Goal: Task Accomplishment & Management: Complete application form

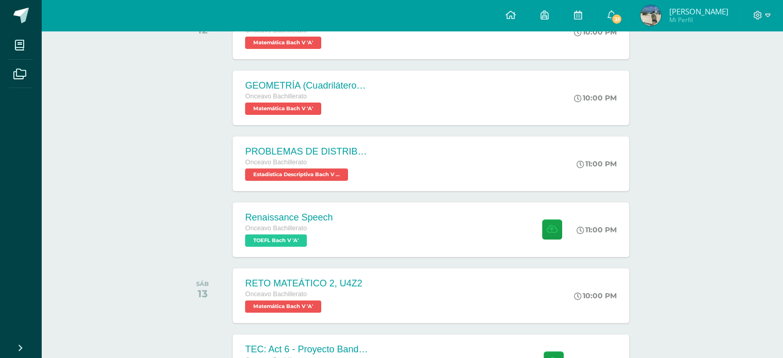
scroll to position [200, 0]
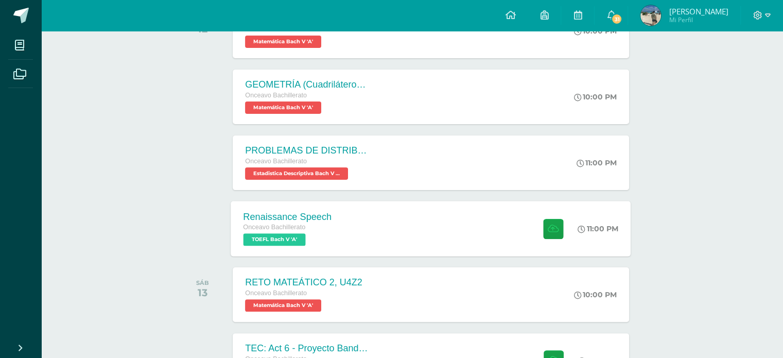
click at [298, 211] on div "Renaissance Speech" at bounding box center [287, 216] width 89 height 11
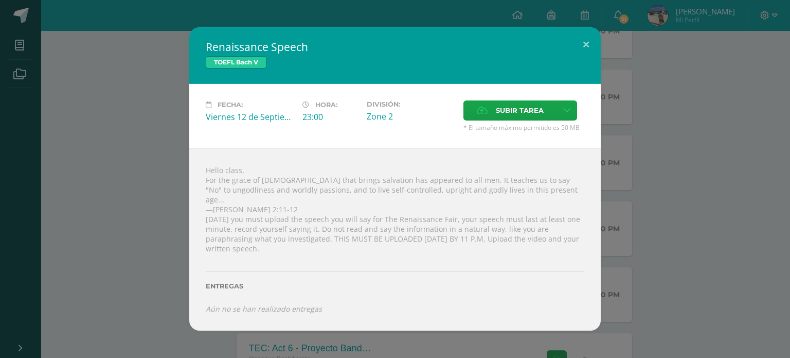
click at [204, 174] on div "Hello class, For the grace of God that brings salvation has appeared to all men…" at bounding box center [395, 239] width 412 height 182
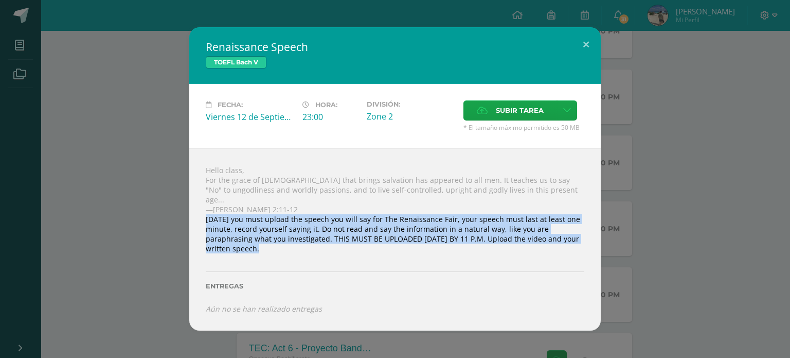
drag, startPoint x: 204, startPoint y: 219, endPoint x: 589, endPoint y: 247, distance: 386.5
click at [589, 247] on div "Hello class, For the grace of God that brings salvation has appeared to all men…" at bounding box center [395, 239] width 412 height 182
click at [537, 261] on div "Entregas" at bounding box center [395, 282] width 379 height 42
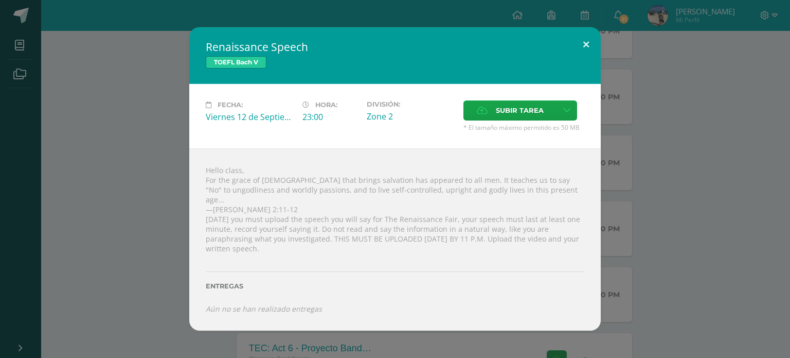
click at [576, 48] on button at bounding box center [586, 44] width 29 height 35
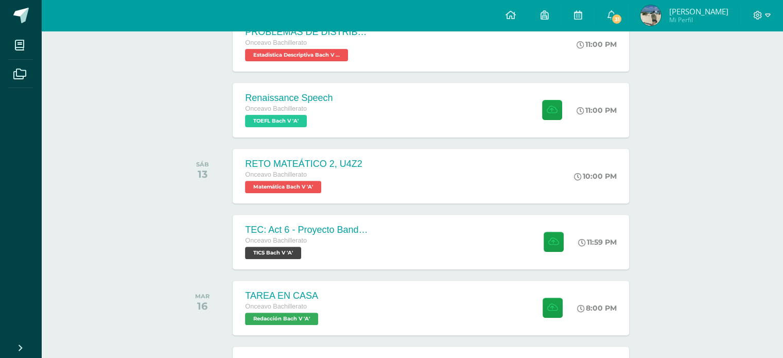
scroll to position [319, 0]
click at [349, 230] on div "TEC: Act 6 - Proyecto Bandera Verde" at bounding box center [305, 229] width 125 height 11
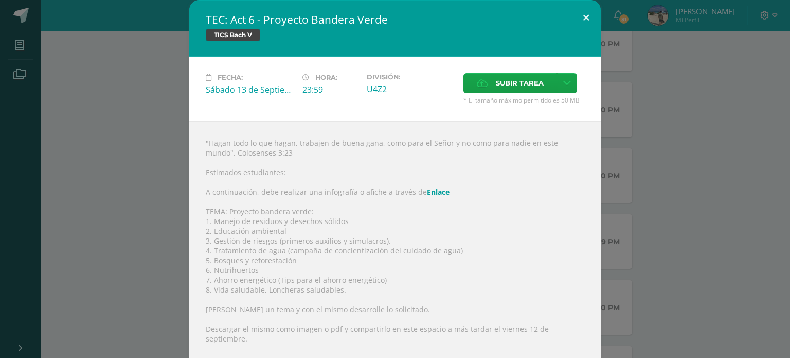
click at [582, 14] on button at bounding box center [586, 17] width 29 height 35
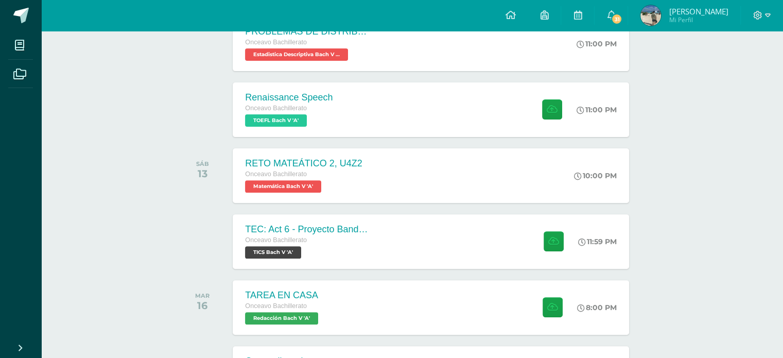
click at [479, 210] on div "SEPTIEMBRE VIE 12 GEOMETRÍA (Cuadriláteros ) (2) Onceavo Bachillerato Matemátic…" at bounding box center [412, 360] width 466 height 1005
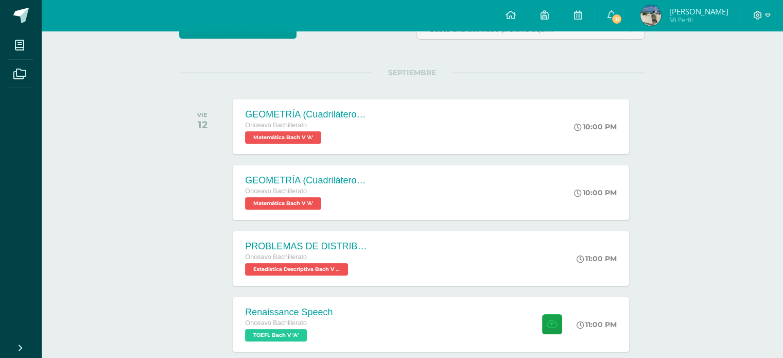
scroll to position [0, 0]
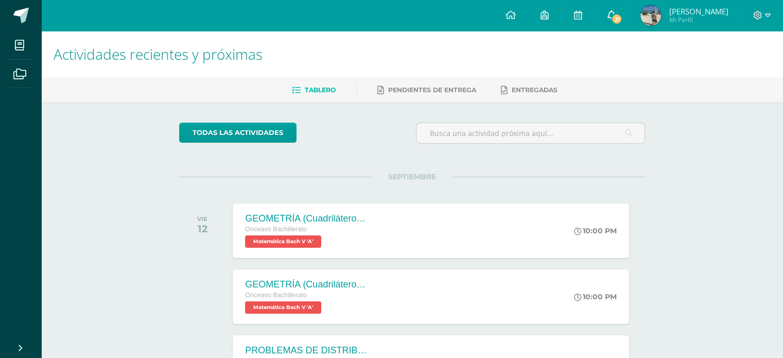
click at [613, 16] on icon at bounding box center [611, 14] width 8 height 9
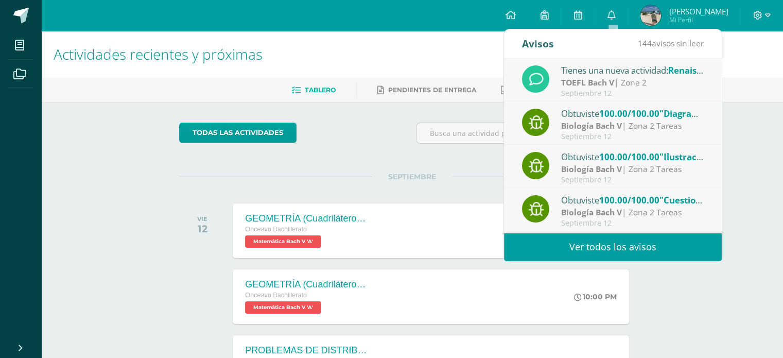
click at [612, 244] on link "Ver todos los avisos" at bounding box center [613, 247] width 218 height 28
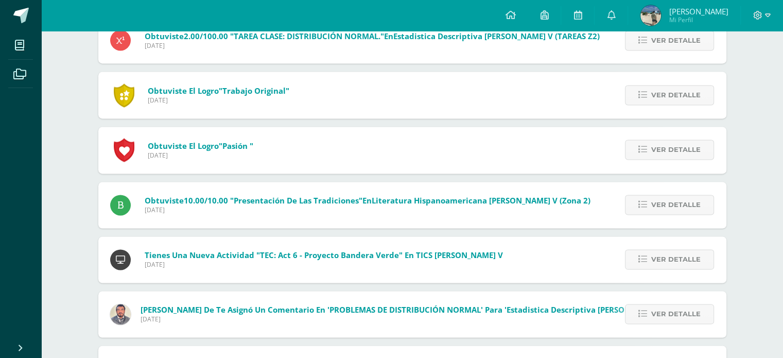
scroll to position [1615, 0]
click at [654, 20] on img at bounding box center [650, 15] width 21 height 21
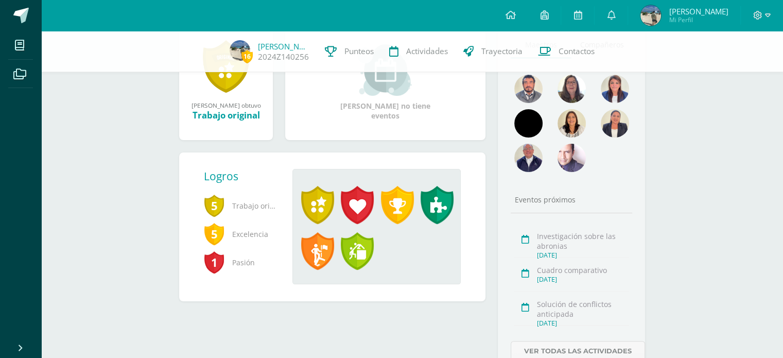
scroll to position [167, 0]
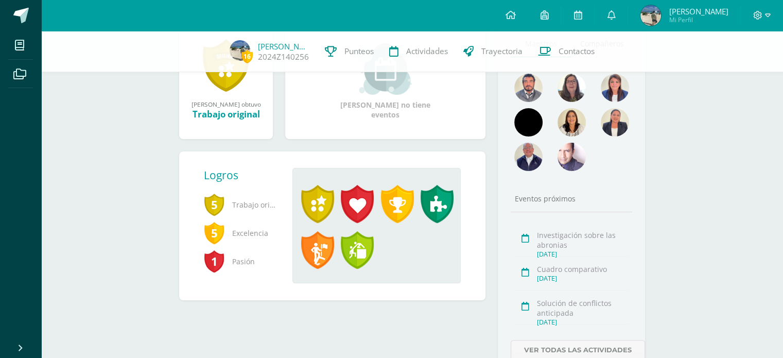
click at [231, 127] on div "Diego Sebastián ganó el logro: Trabajo original Asignado por Carmen Melgar 11 d…" at bounding box center [226, 81] width 94 height 116
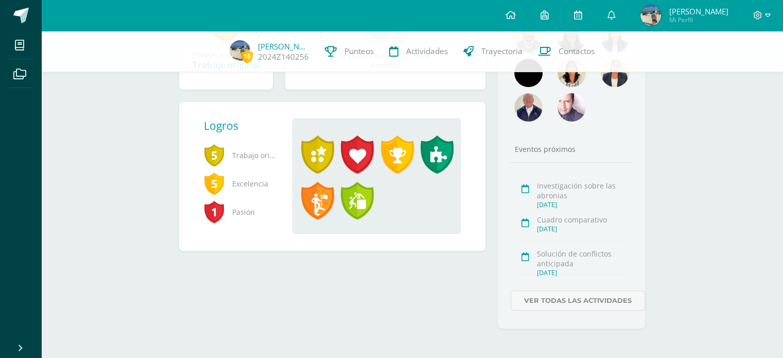
scroll to position [219, 0]
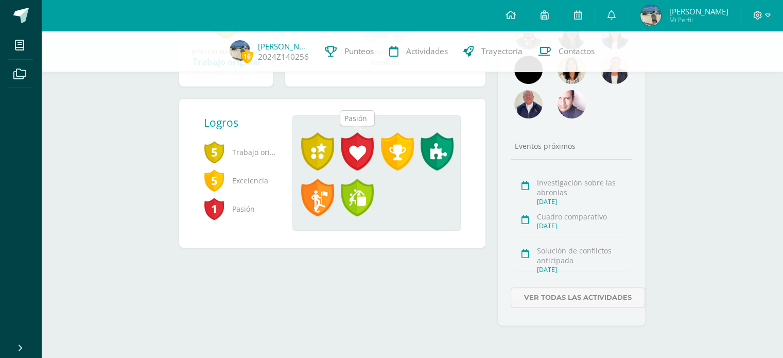
click at [362, 150] on span at bounding box center [357, 151] width 33 height 38
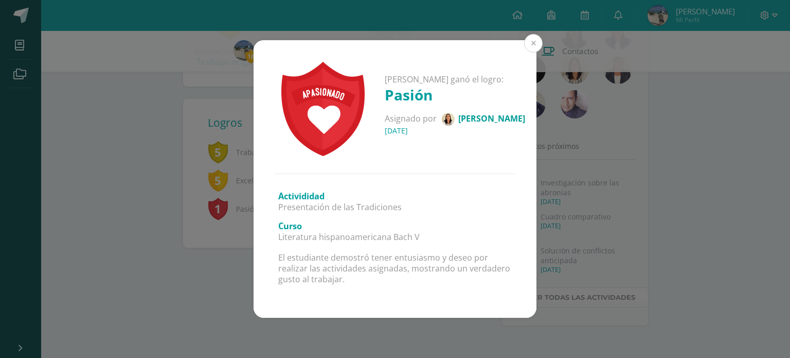
click at [533, 47] on button at bounding box center [533, 43] width 19 height 19
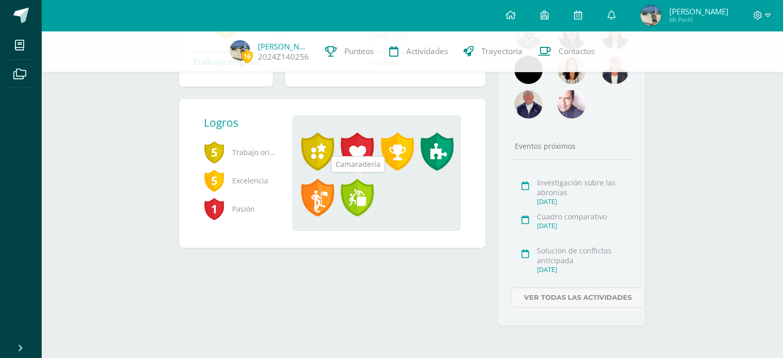
click at [367, 197] on span at bounding box center [357, 198] width 33 height 38
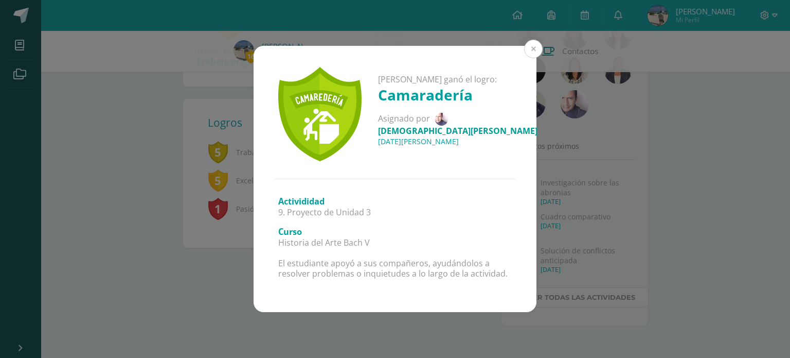
click at [533, 55] on button at bounding box center [533, 49] width 19 height 19
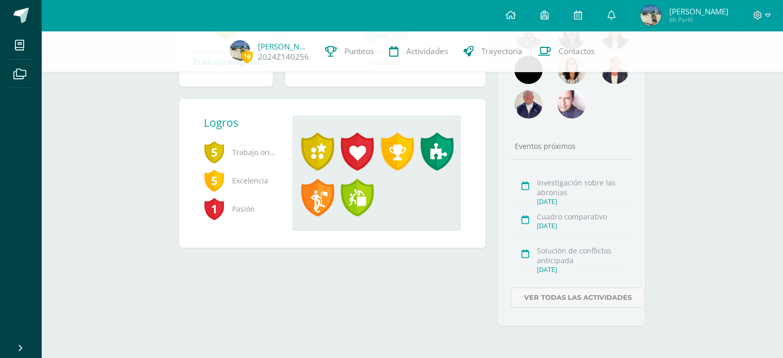
click at [314, 191] on span at bounding box center [317, 198] width 33 height 38
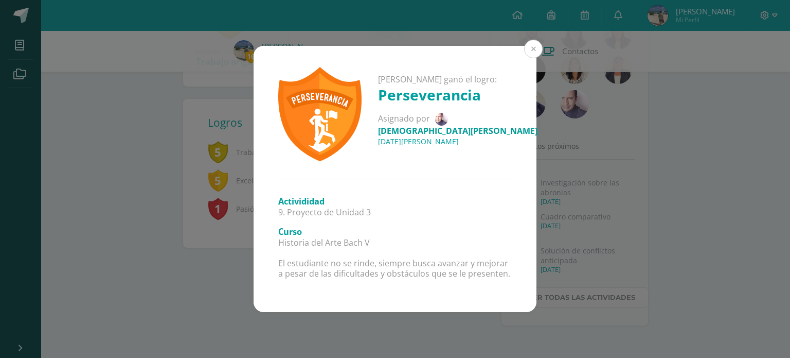
click at [533, 45] on button at bounding box center [533, 49] width 19 height 19
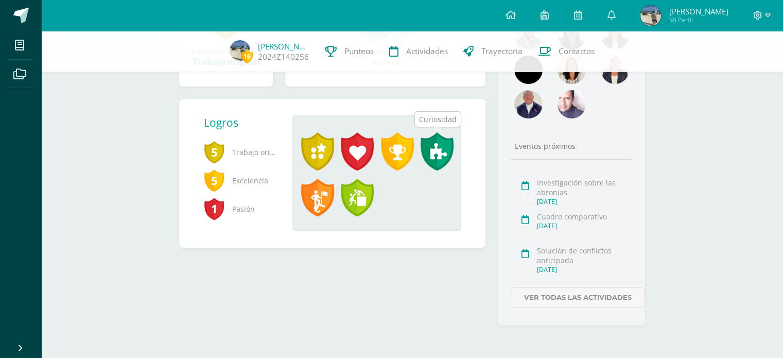
click at [433, 145] on span at bounding box center [436, 151] width 33 height 38
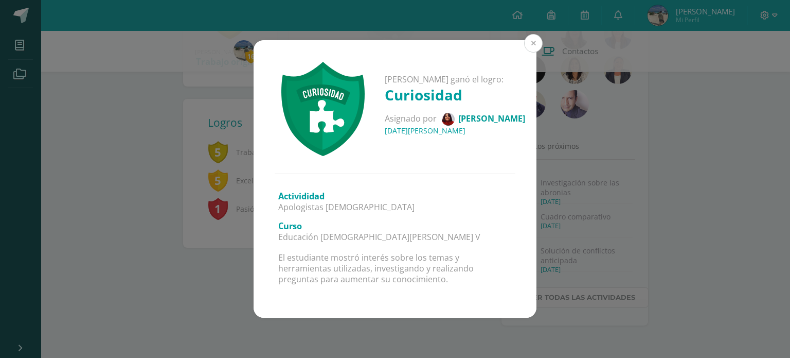
click at [527, 43] on button at bounding box center [533, 43] width 19 height 19
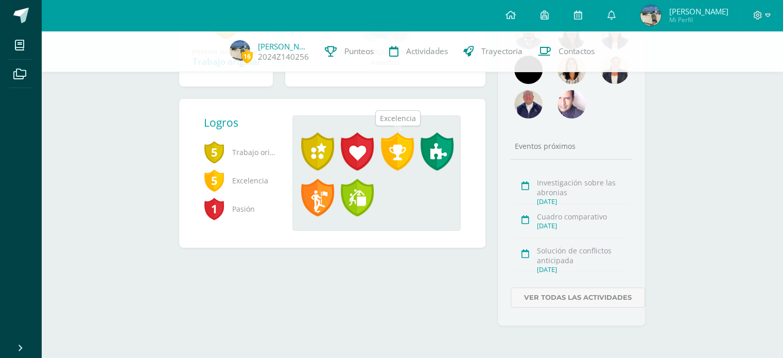
click at [403, 159] on span at bounding box center [397, 151] width 33 height 38
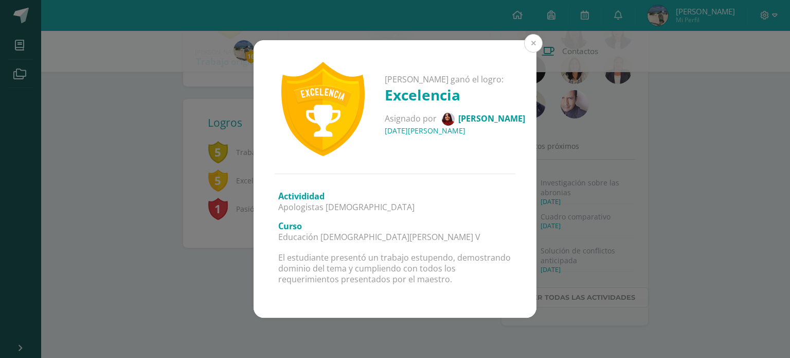
click at [530, 44] on button at bounding box center [533, 43] width 19 height 19
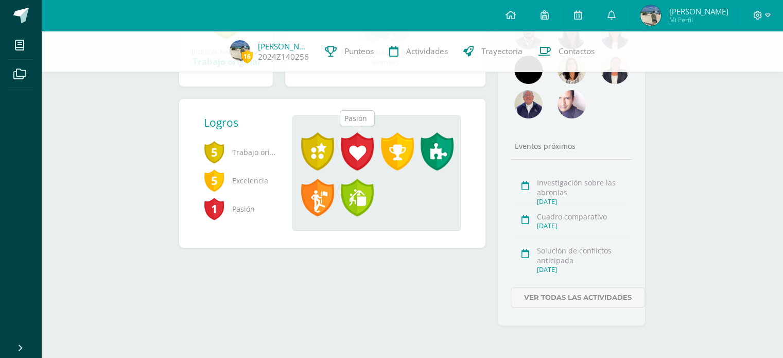
click at [360, 155] on span at bounding box center [357, 151] width 33 height 38
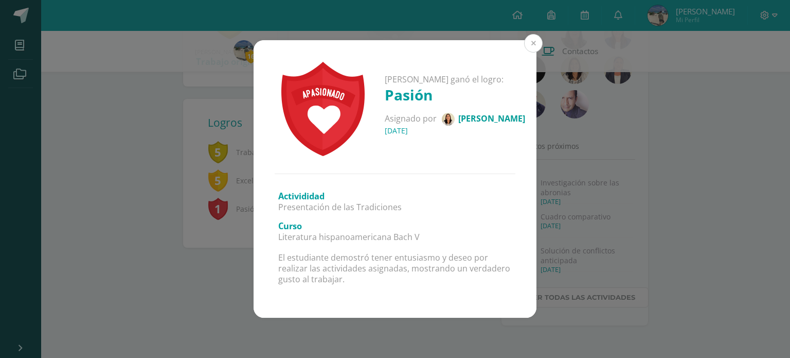
click at [537, 50] on button at bounding box center [533, 43] width 19 height 19
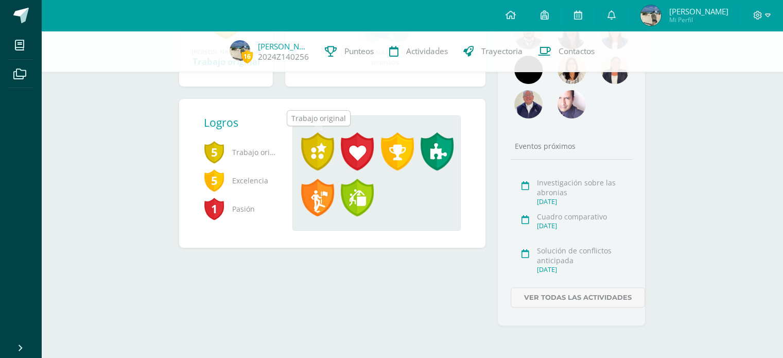
click at [308, 153] on span at bounding box center [317, 151] width 33 height 38
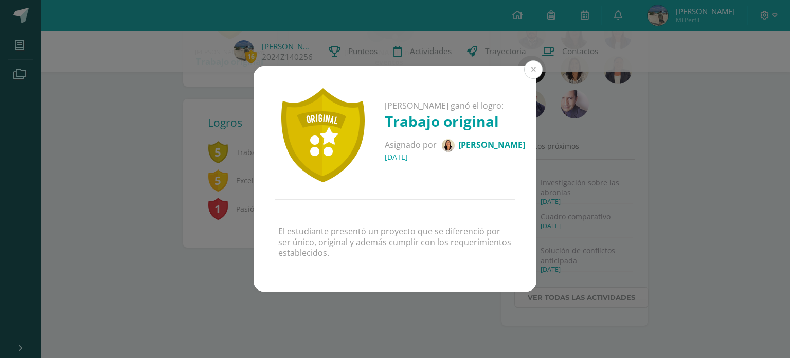
click at [536, 68] on button at bounding box center [533, 69] width 19 height 19
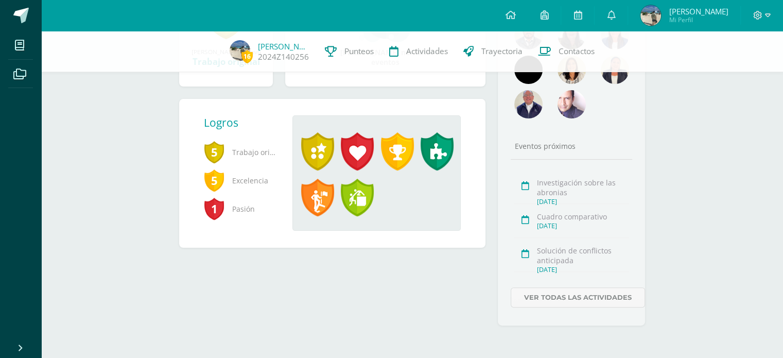
drag, startPoint x: 215, startPoint y: 156, endPoint x: 231, endPoint y: 166, distance: 18.7
click at [231, 166] on div "5 Trabajo original" at bounding box center [240, 152] width 72 height 28
click at [240, 210] on span "Pasión" at bounding box center [240, 209] width 72 height 28
drag, startPoint x: 239, startPoint y: 199, endPoint x: 212, endPoint y: 203, distance: 27.6
click at [212, 203] on div "1 Pasión" at bounding box center [240, 209] width 72 height 28
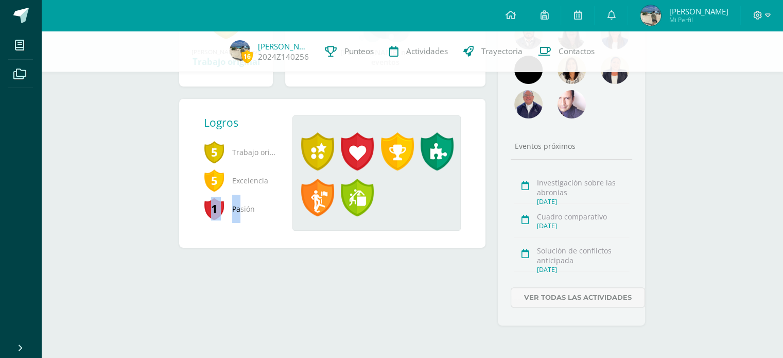
click at [212, 203] on span "1" at bounding box center [214, 209] width 21 height 24
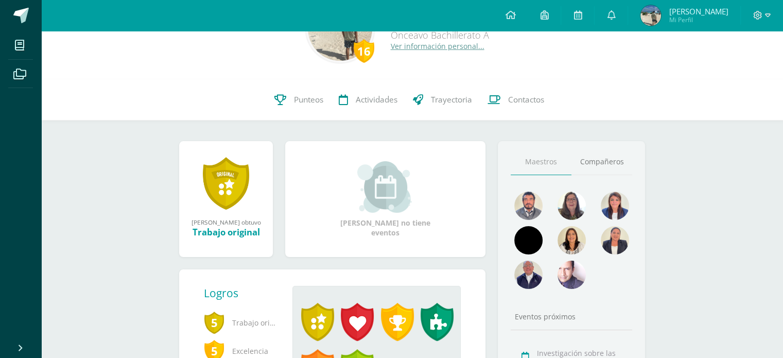
scroll to position [54, 0]
click at [447, 104] on link "Trayectoria" at bounding box center [442, 99] width 75 height 41
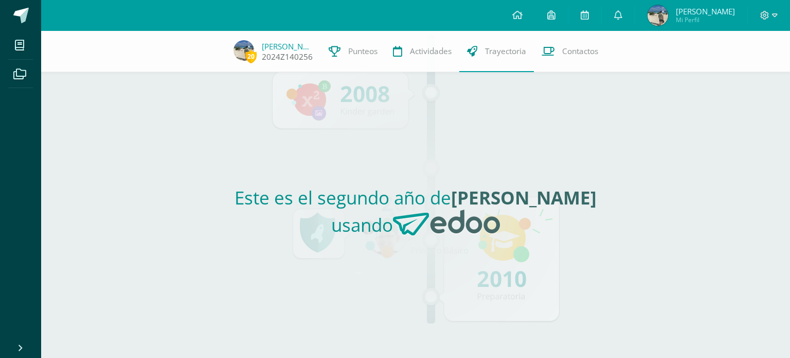
click at [247, 54] on span "20" at bounding box center [250, 56] width 11 height 13
click at [354, 49] on span "Punteos" at bounding box center [362, 51] width 29 height 11
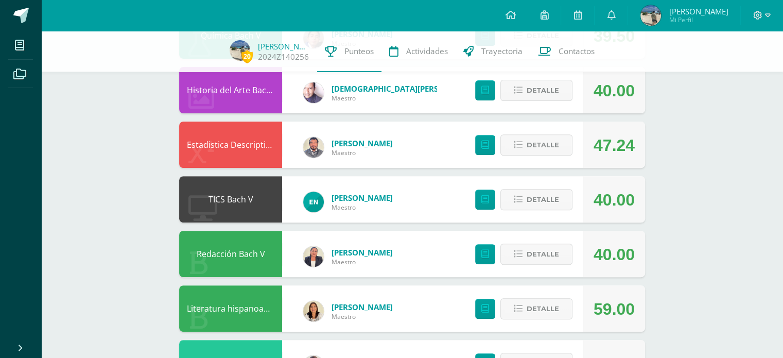
scroll to position [366, 0]
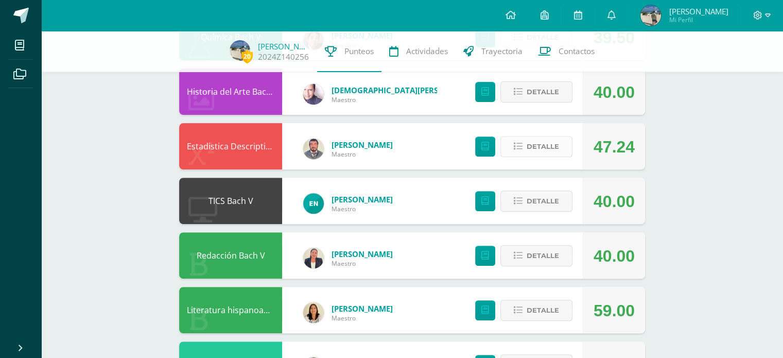
click at [549, 148] on span "Detalle" at bounding box center [542, 146] width 32 height 19
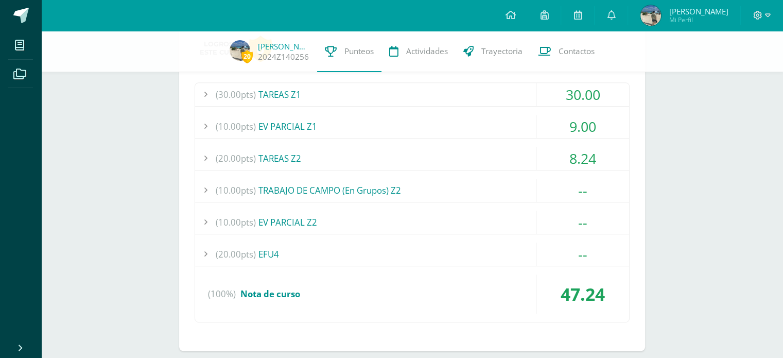
scroll to position [512, 0]
click at [205, 155] on div at bounding box center [205, 157] width 21 height 23
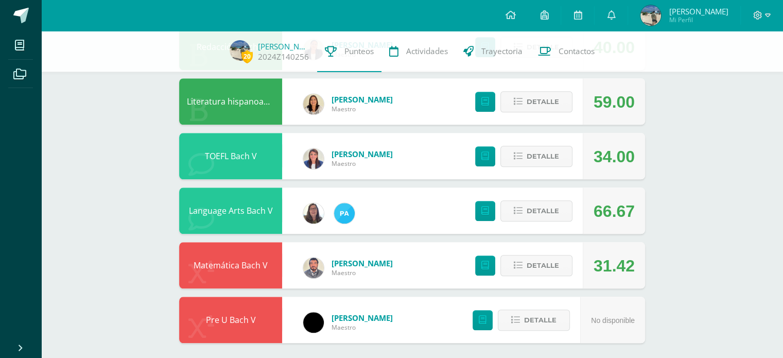
scroll to position [1027, 0]
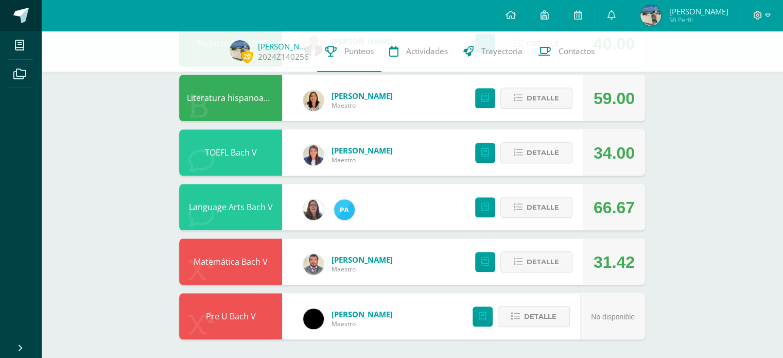
click at [17, 18] on span at bounding box center [20, 15] width 15 height 15
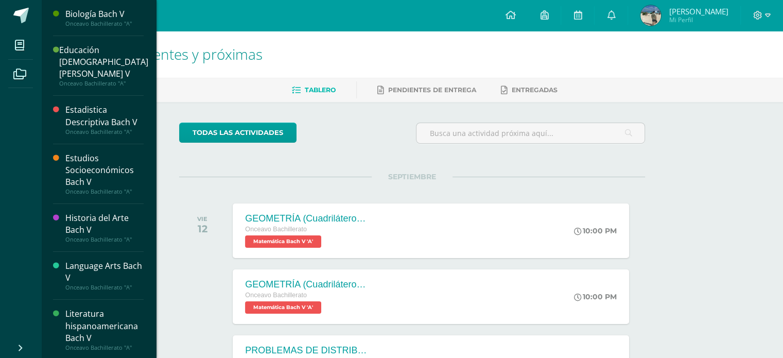
click at [91, 153] on div "Estudios Socioeconómicos Bach V" at bounding box center [104, 170] width 78 height 36
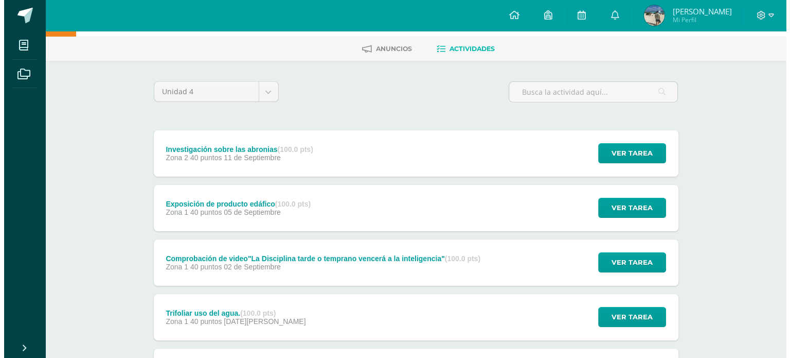
scroll to position [42, 0]
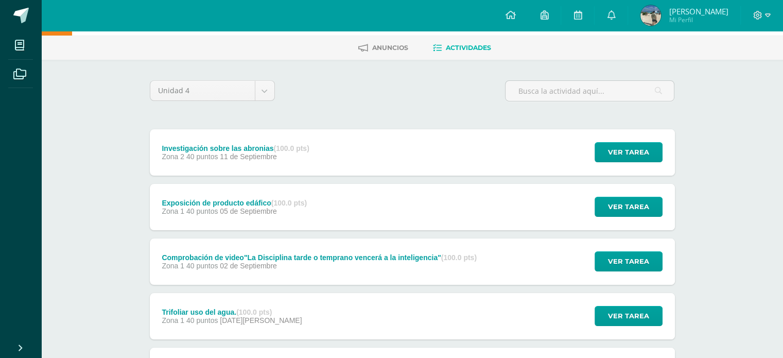
click at [214, 201] on div "Exposición de producto edáfico (100.0 pts)" at bounding box center [234, 203] width 145 height 8
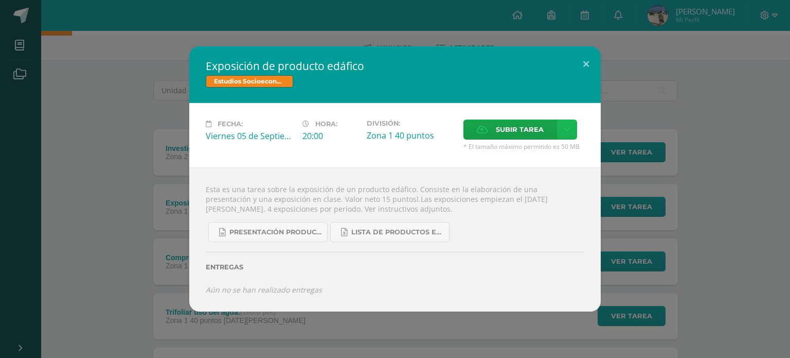
click at [566, 130] on icon at bounding box center [568, 129] width 8 height 9
click at [530, 154] on span "Subir enlace" at bounding box center [522, 152] width 43 height 10
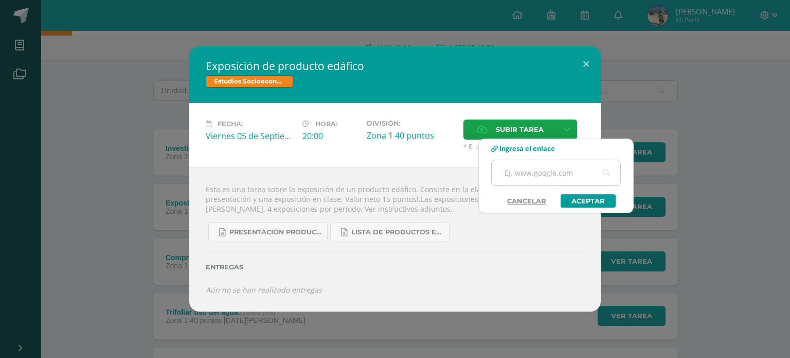
click at [531, 172] on input "text" at bounding box center [556, 172] width 129 height 25
paste input "[URL][DOMAIN_NAME]"
type input "[URL][DOMAIN_NAME]"
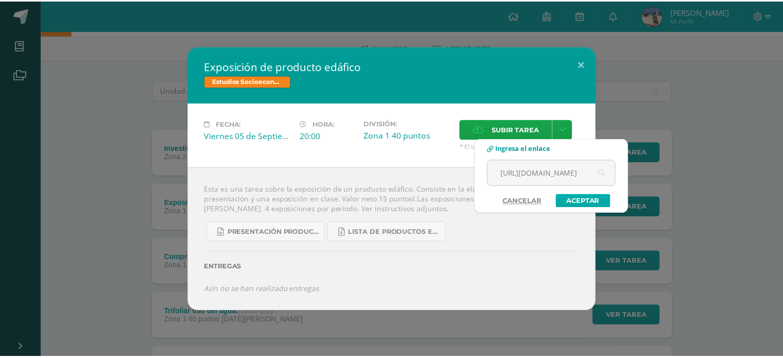
scroll to position [0, 0]
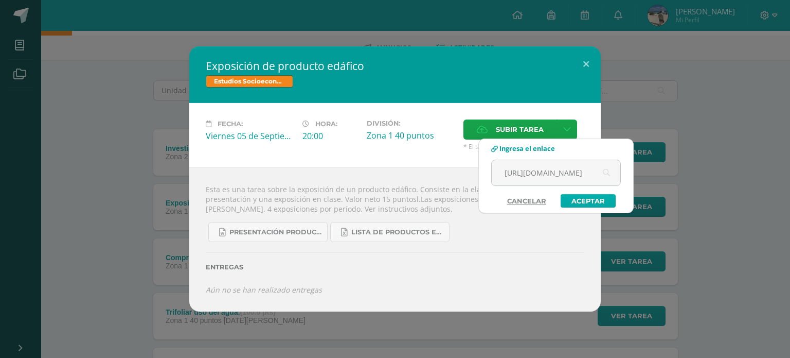
click at [591, 203] on link "Aceptar" at bounding box center [588, 200] width 55 height 13
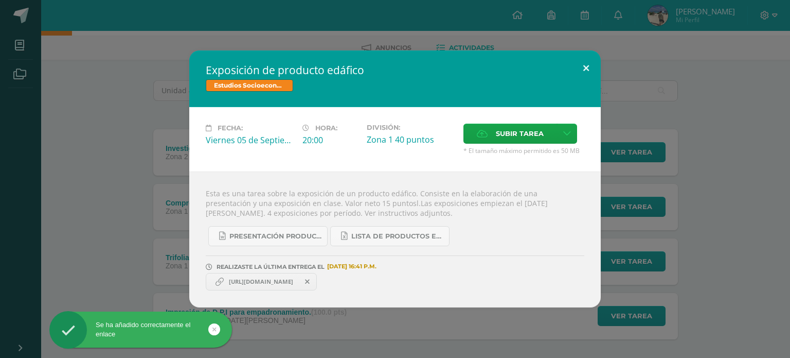
click at [581, 73] on button at bounding box center [586, 67] width 29 height 35
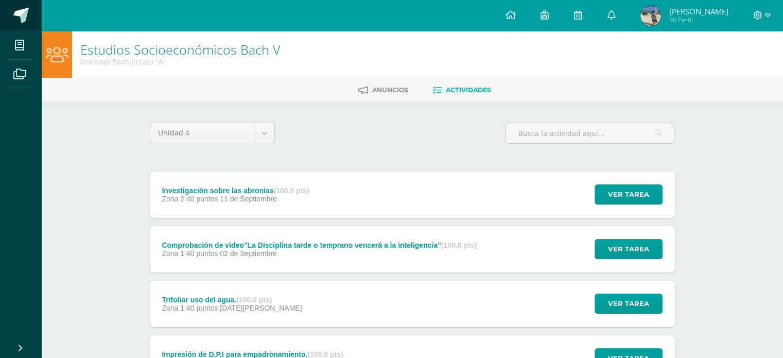
click at [16, 19] on span at bounding box center [20, 15] width 15 height 15
